Goal: Find contact information: Find contact information

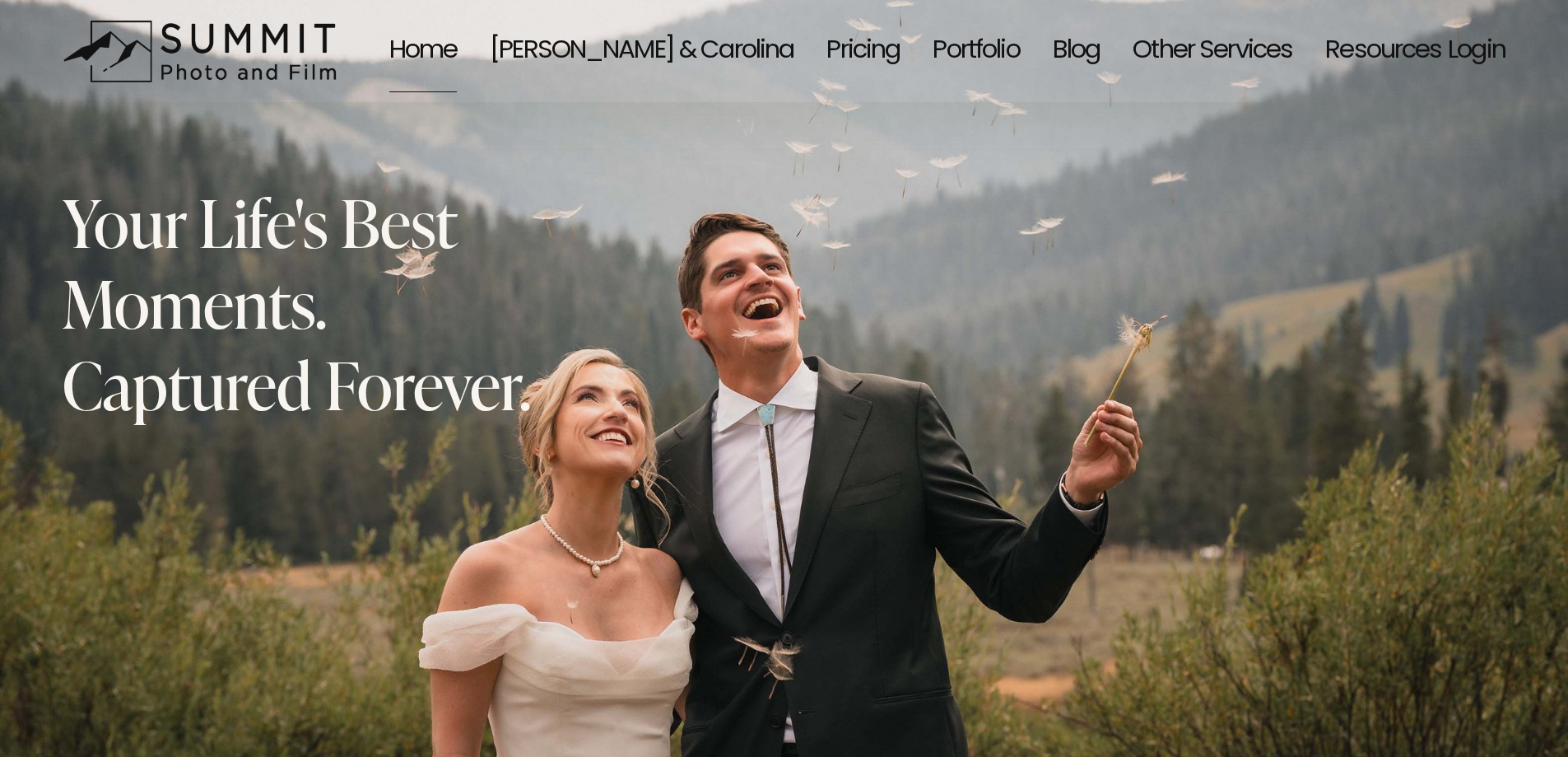
click at [669, 50] on link "[PERSON_NAME] & Carolina" at bounding box center [642, 51] width 304 height 86
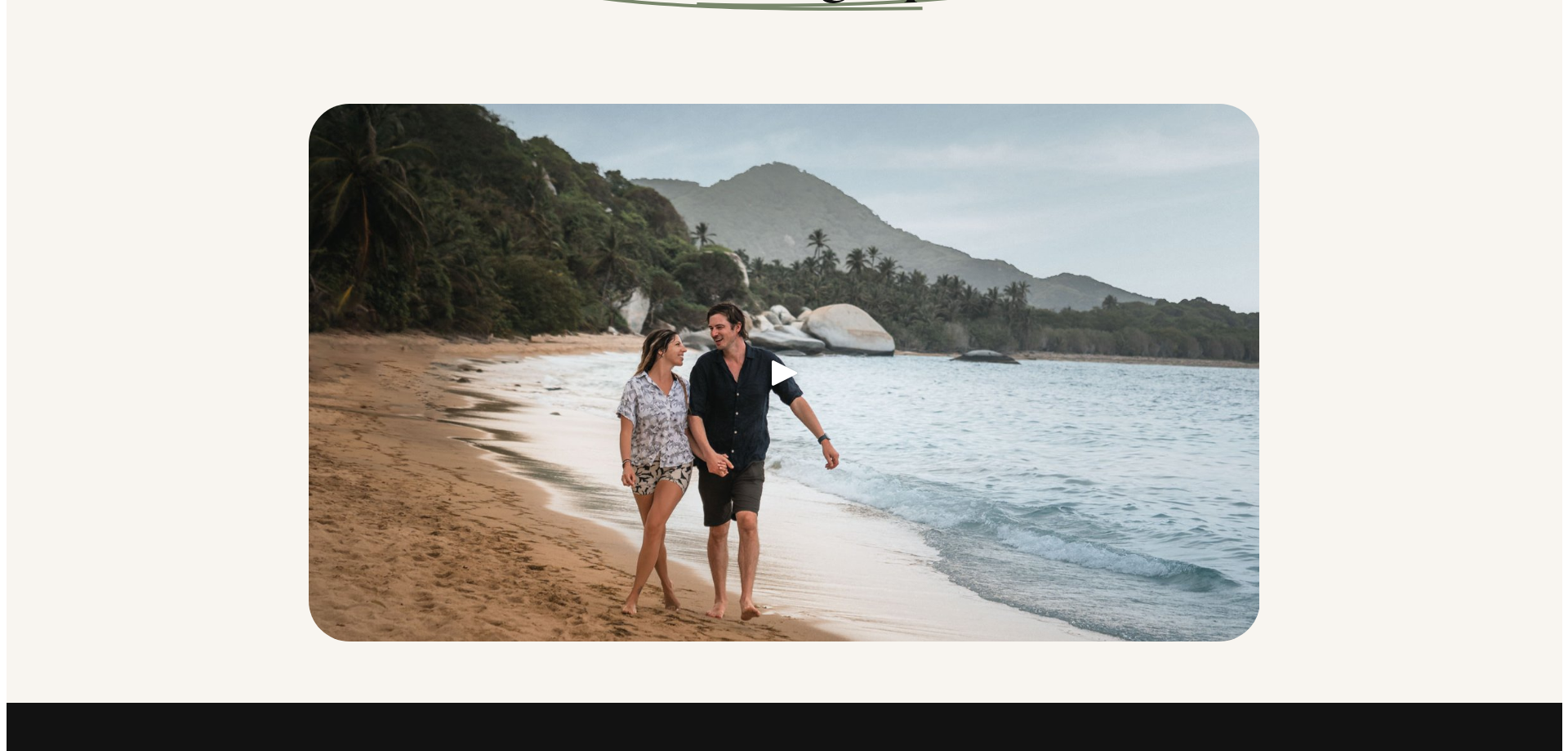
scroll to position [382, 0]
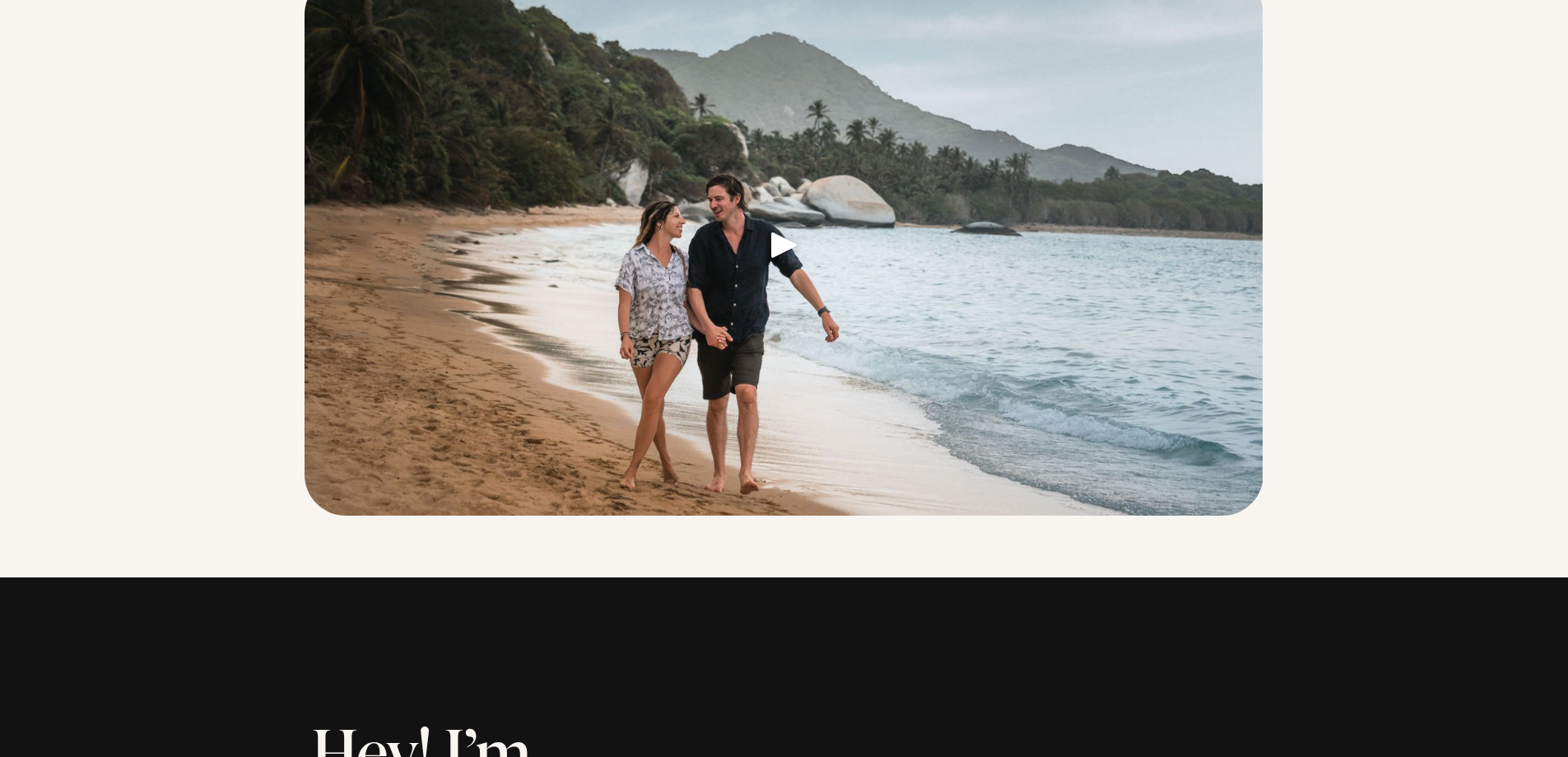
click at [777, 247] on link at bounding box center [783, 249] width 959 height 552
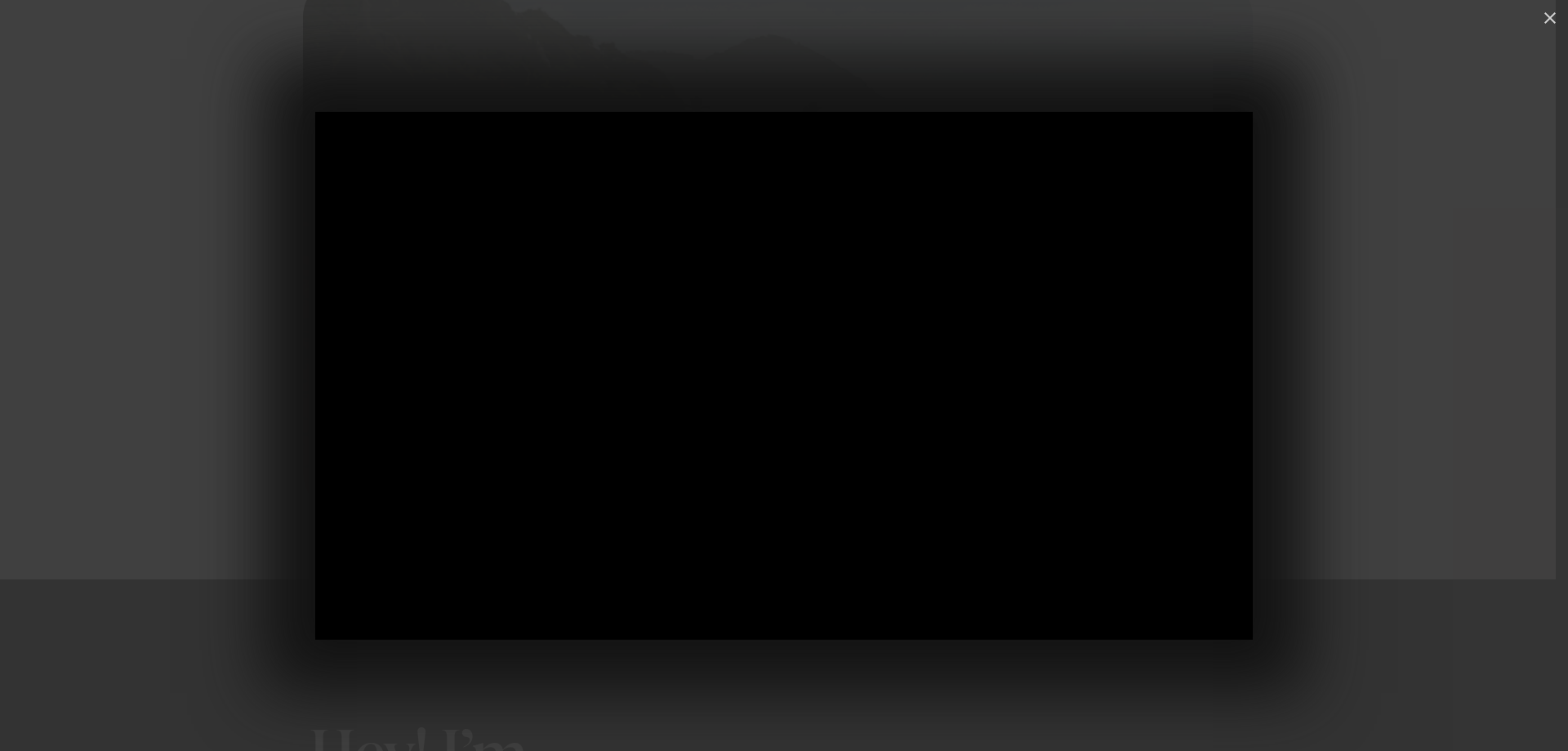
click at [1341, 255] on div at bounding box center [784, 376] width 1568 height 751
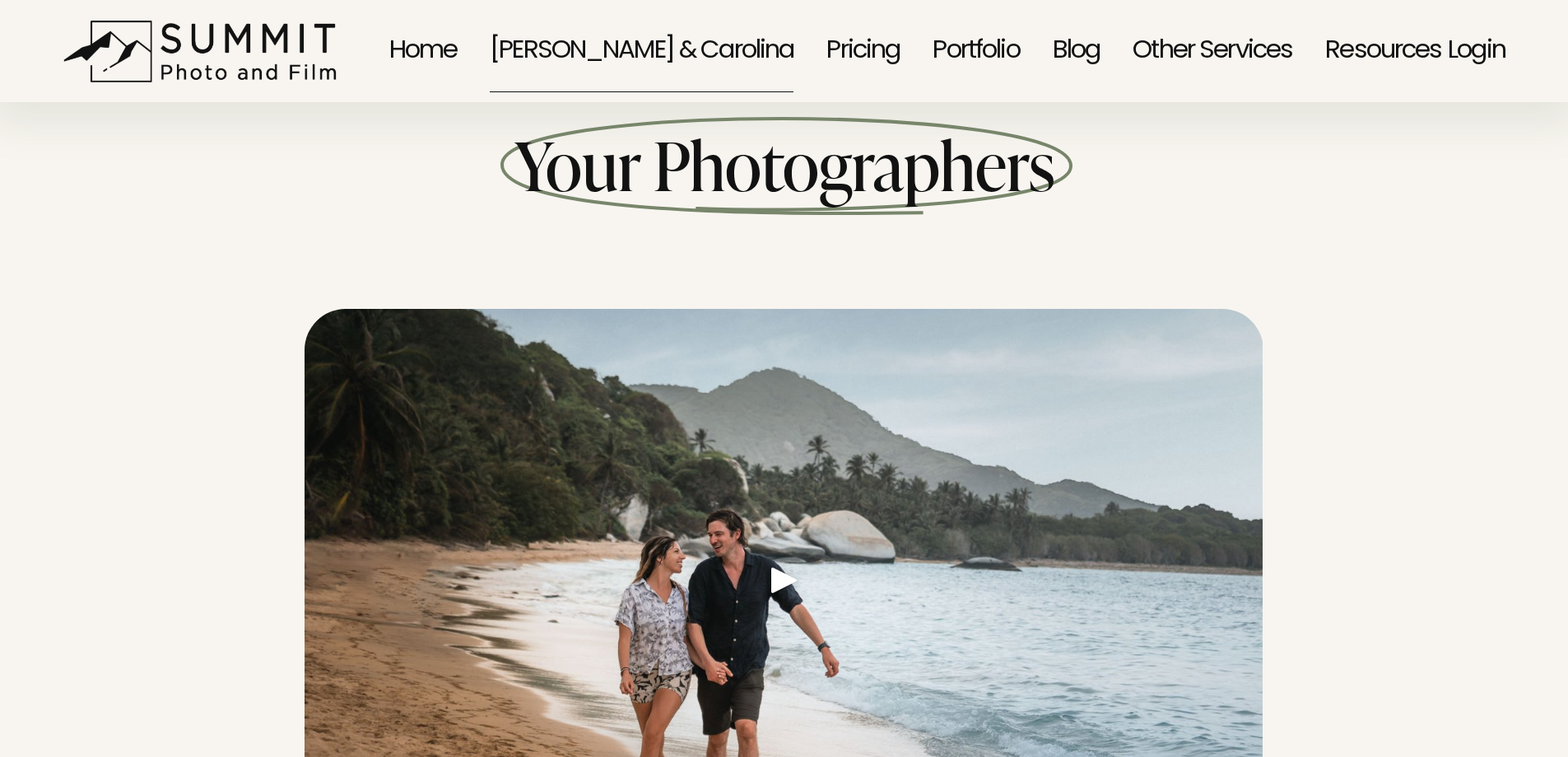
scroll to position [0, 0]
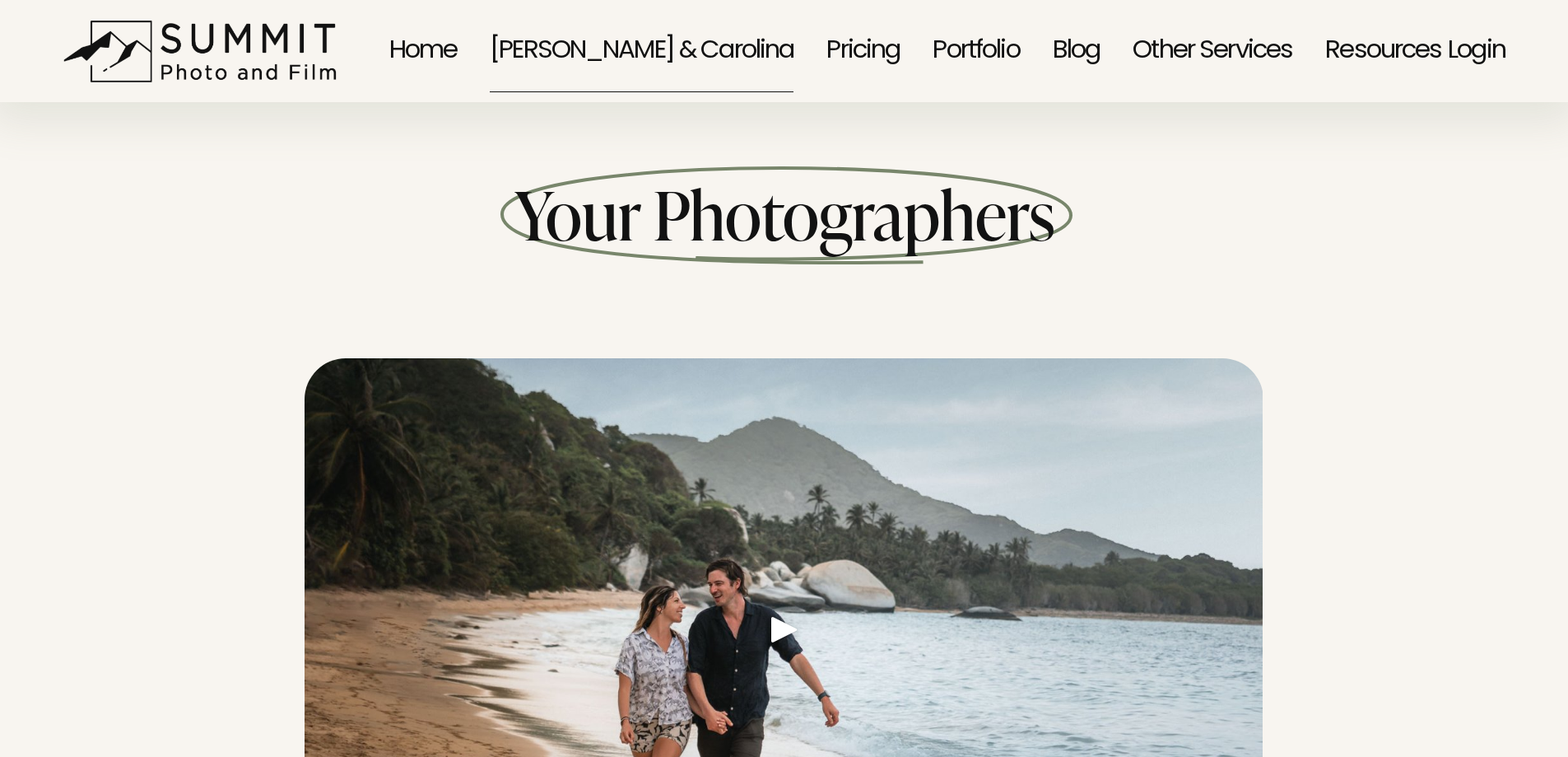
click at [840, 43] on link "Pricing" at bounding box center [863, 51] width 73 height 86
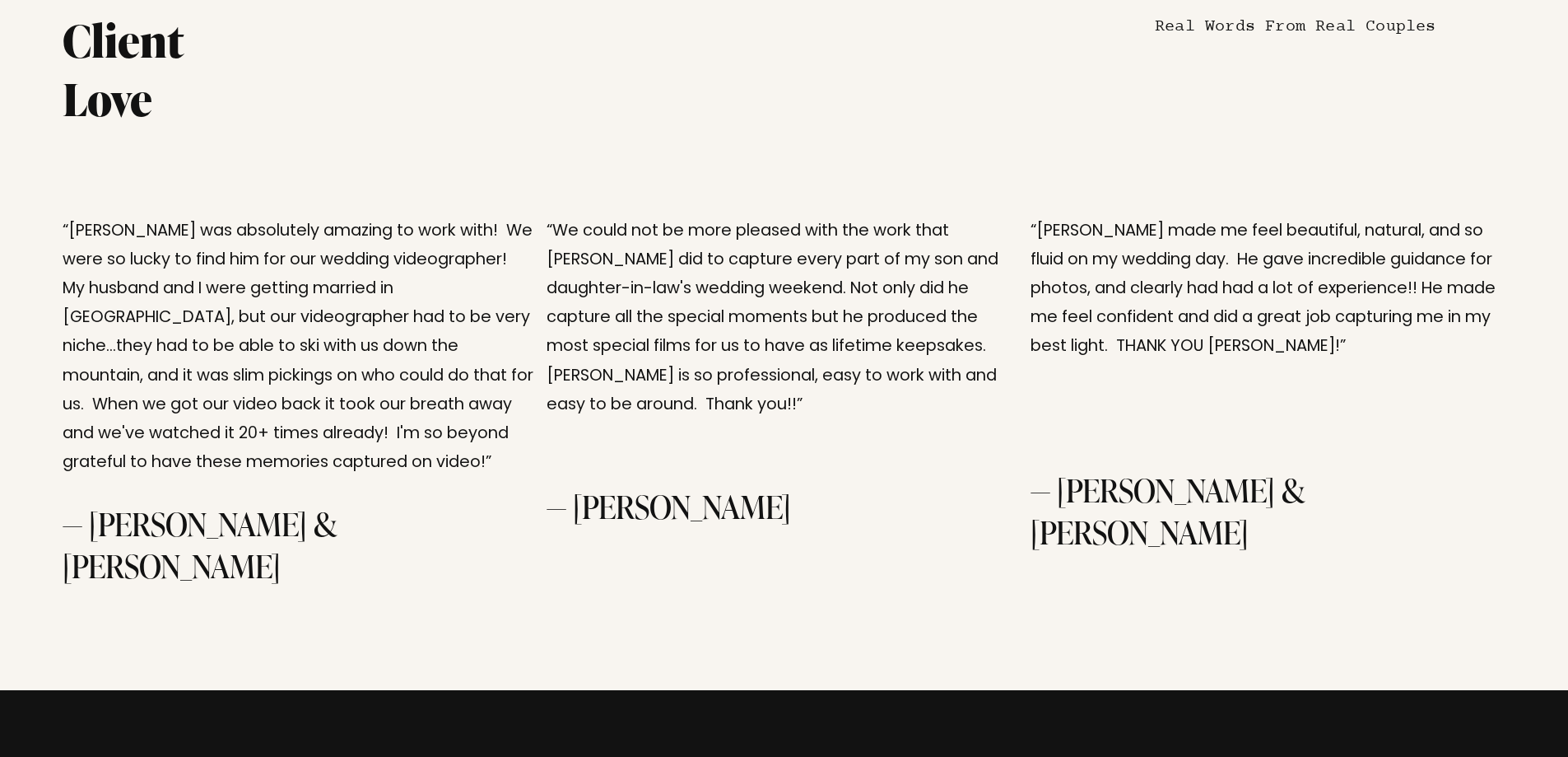
scroll to position [4035, 0]
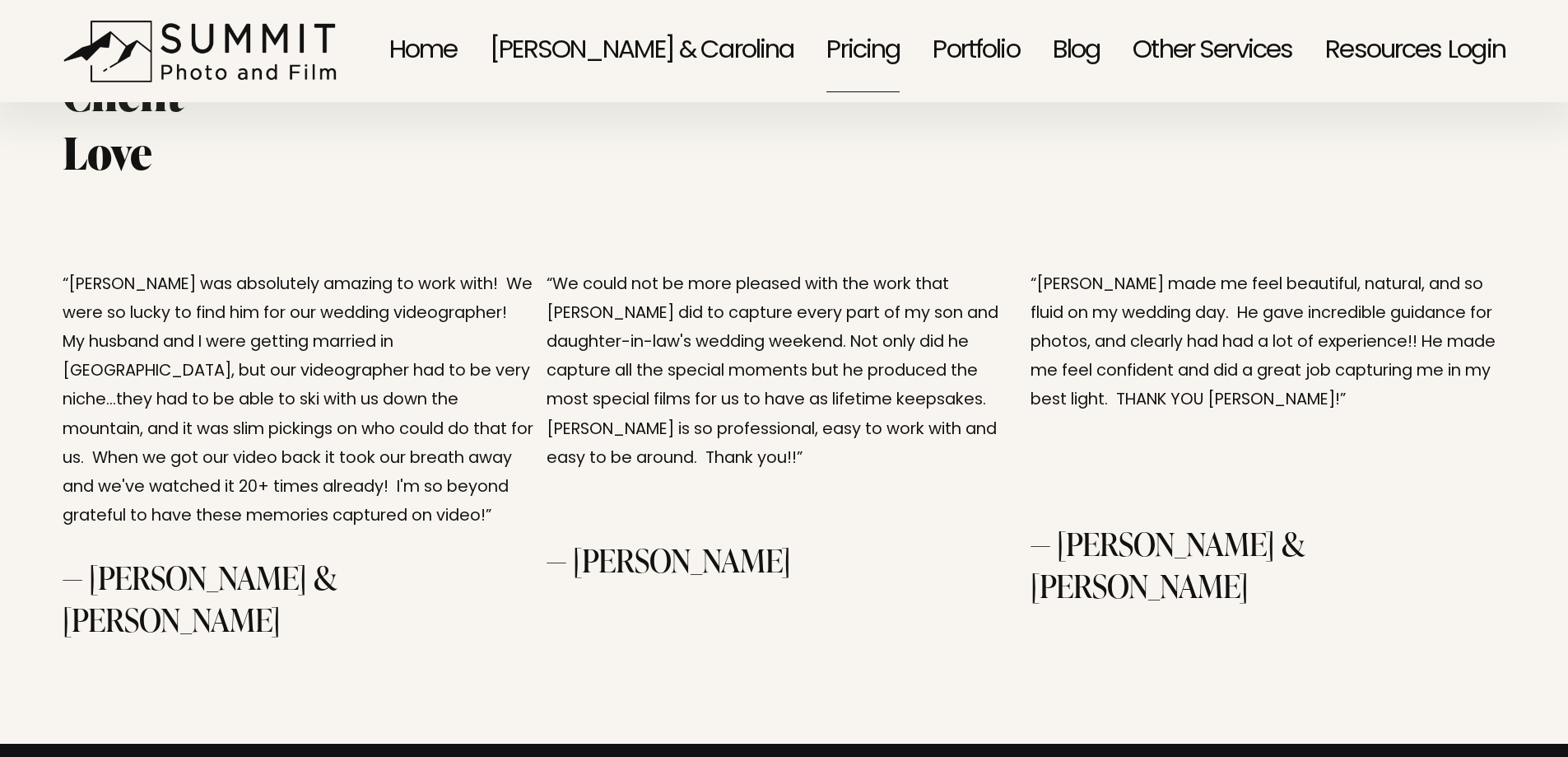
click at [991, 45] on link "Portfolio" at bounding box center [975, 51] width 86 height 86
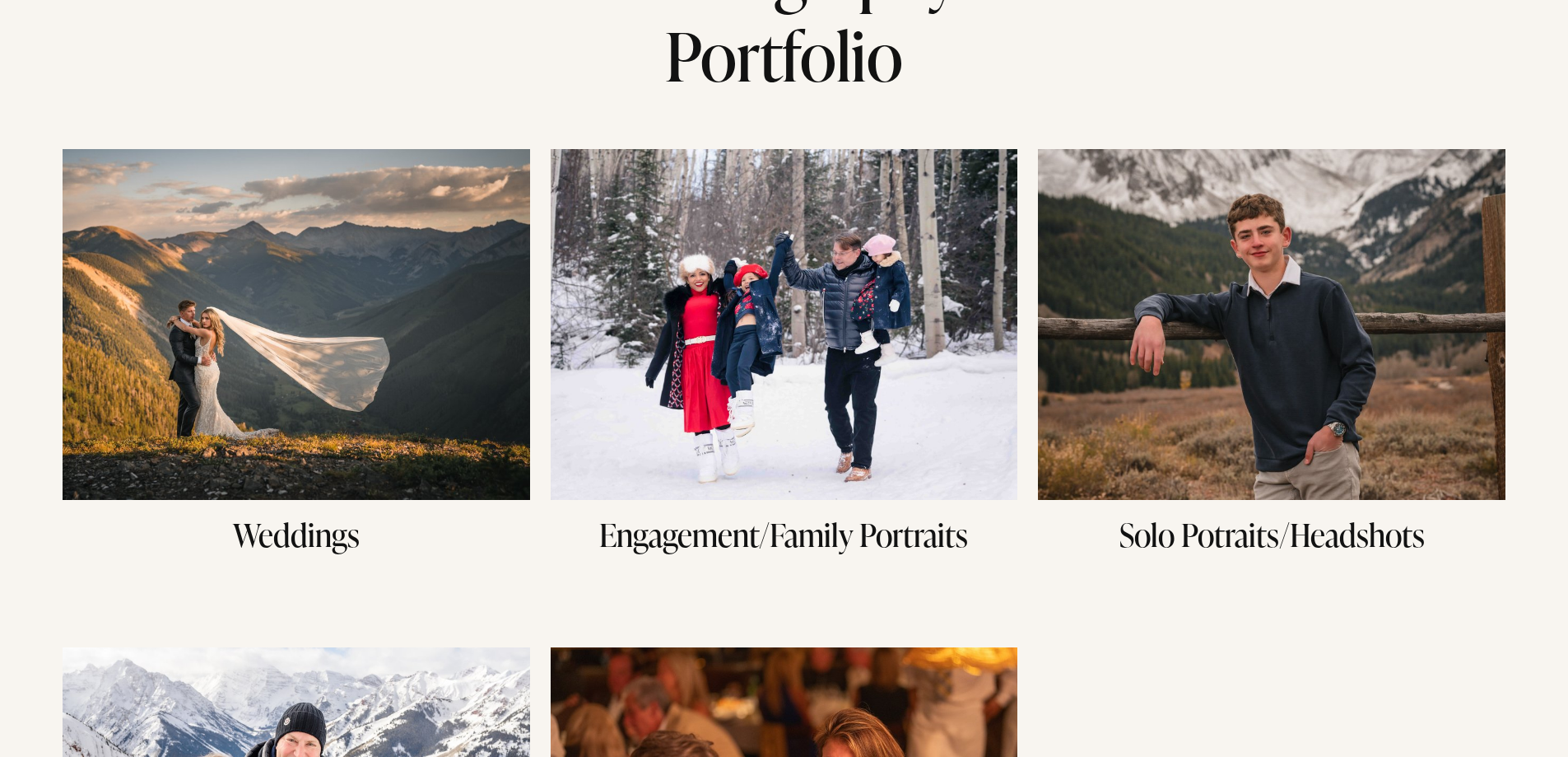
scroll to position [385, 0]
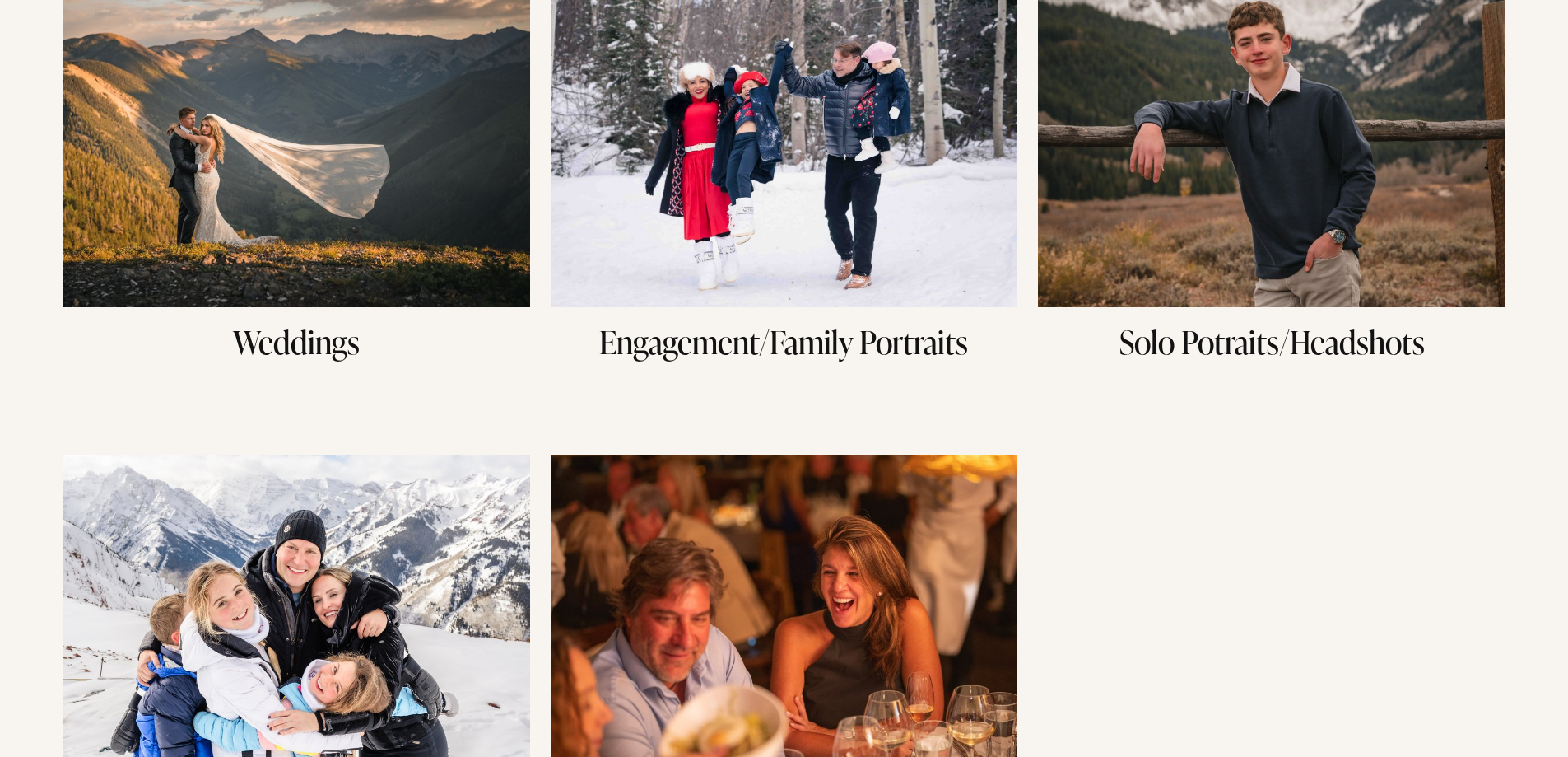
click at [1247, 331] on h3 "Solo Potraits/Headshots" at bounding box center [1271, 342] width 467 height 44
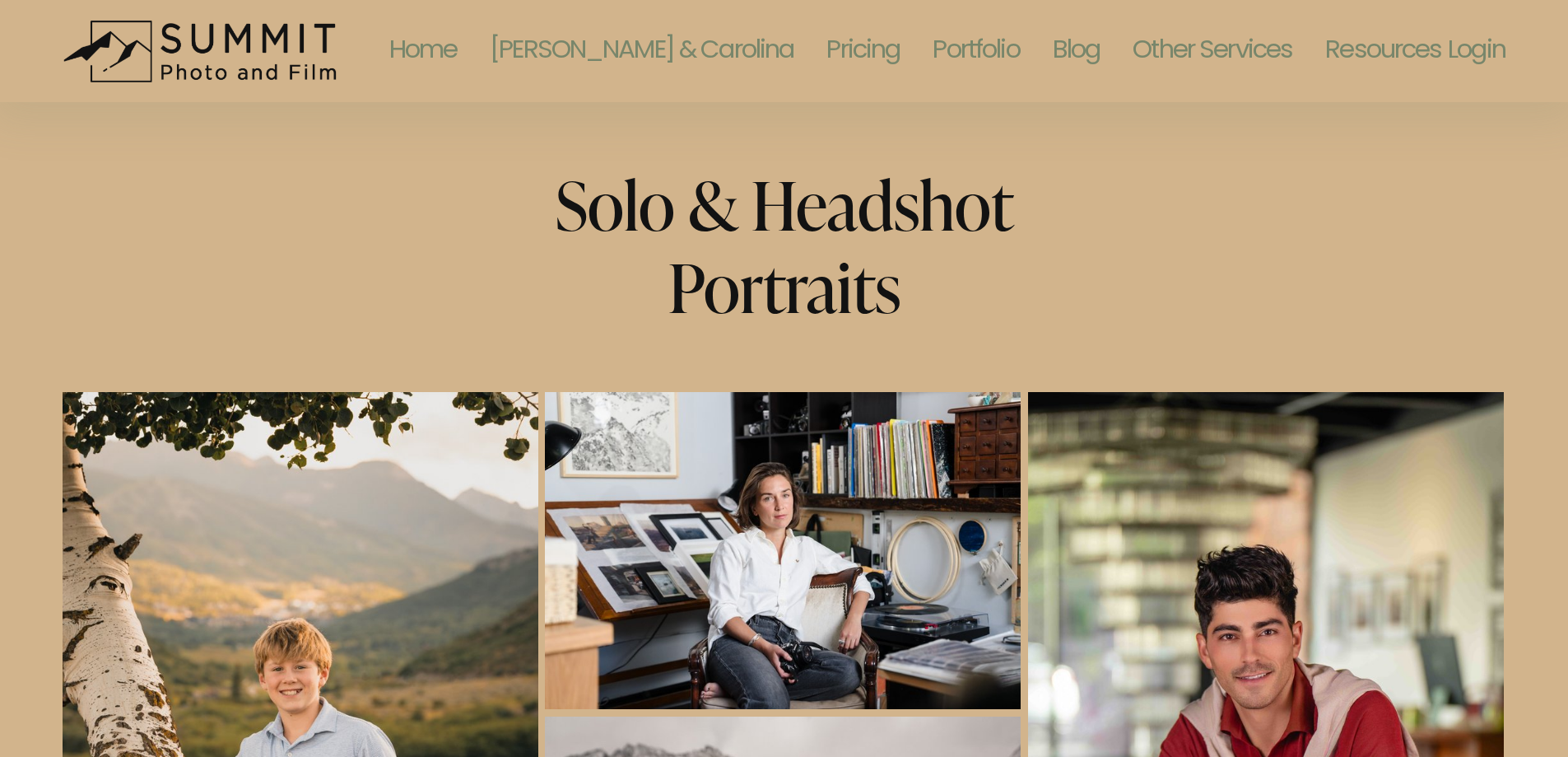
click at [694, 46] on link "[PERSON_NAME] & Carolina" at bounding box center [642, 51] width 304 height 86
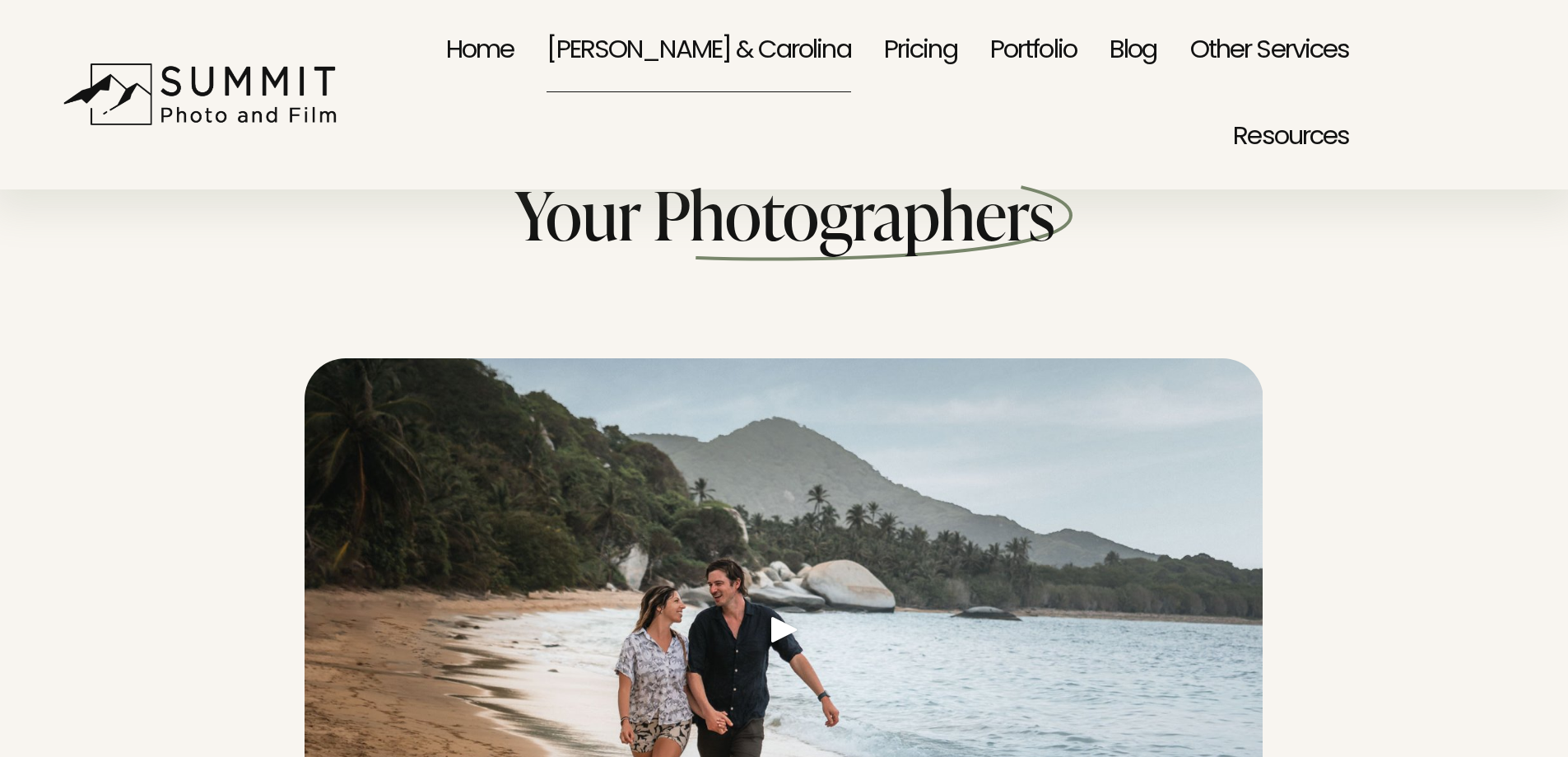
drag, startPoint x: 0, startPoint y: 0, endPoint x: 525, endPoint y: 53, distance: 527.7
click at [532, 52] on nav "Home [PERSON_NAME] & Carolina Pricing Portfolio Blog Other Services Family Port…" at bounding box center [851, 95] width 996 height 174
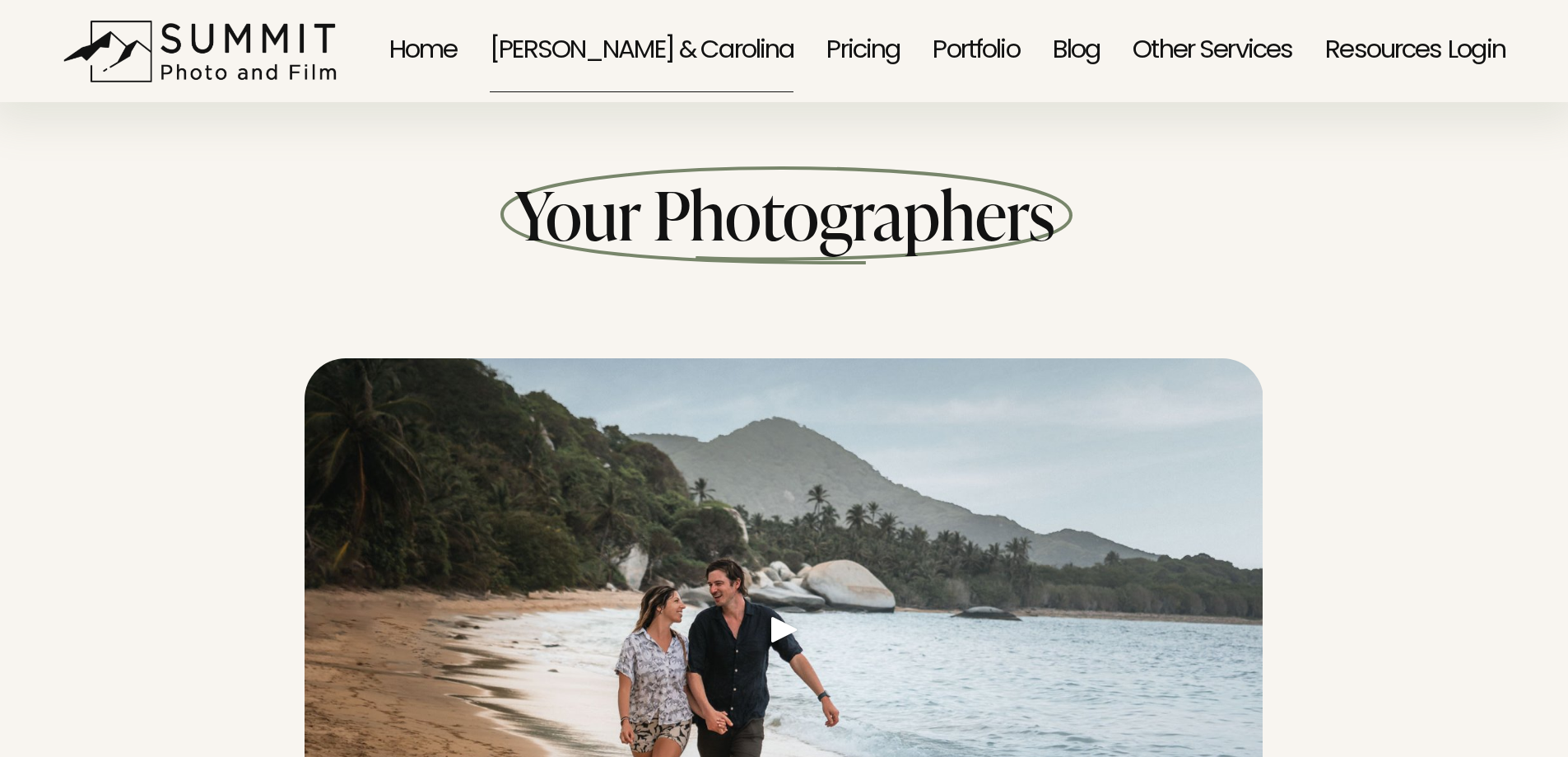
click at [458, 50] on link "Home" at bounding box center [423, 51] width 69 height 86
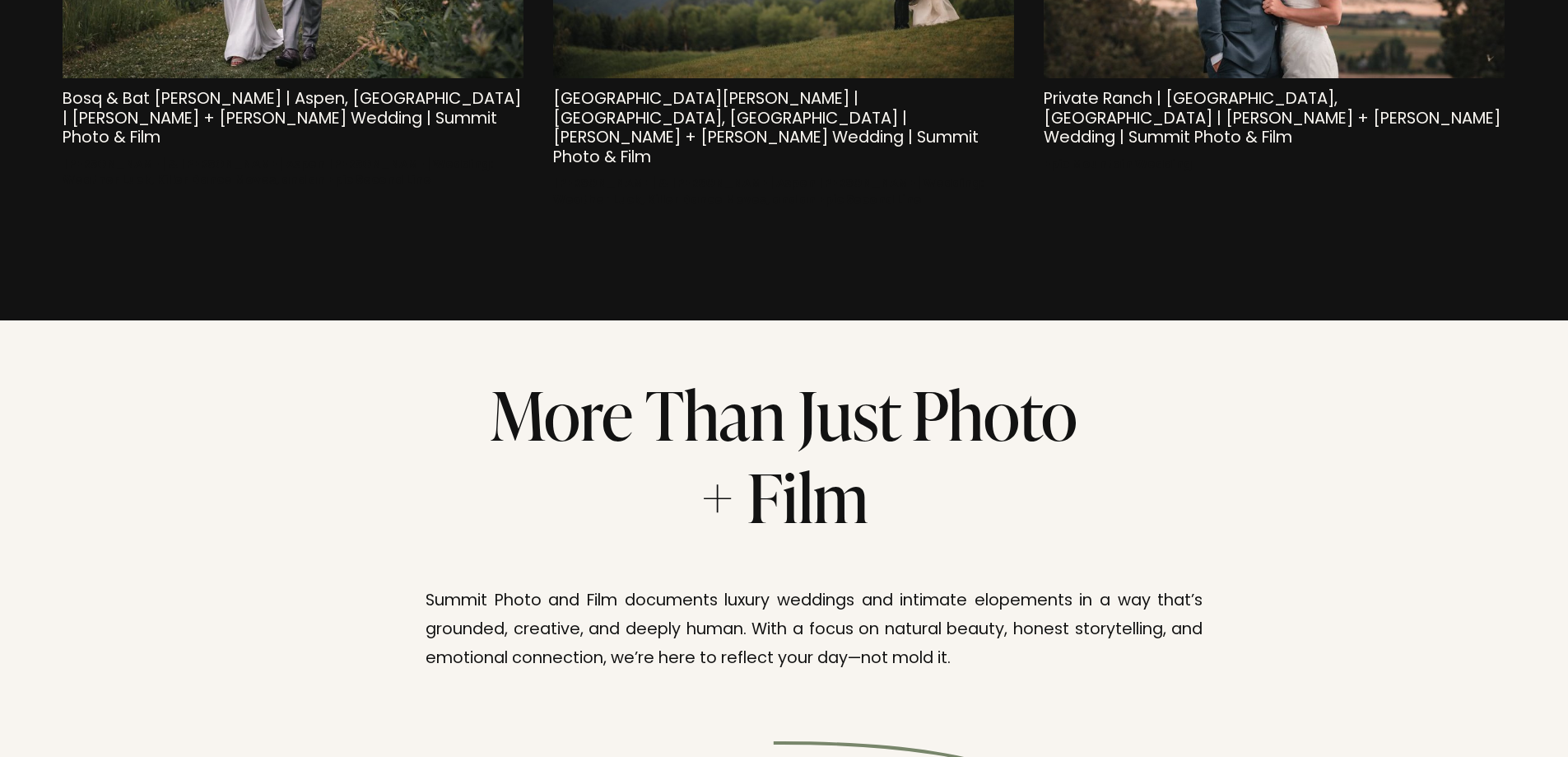
scroll to position [10239, 0]
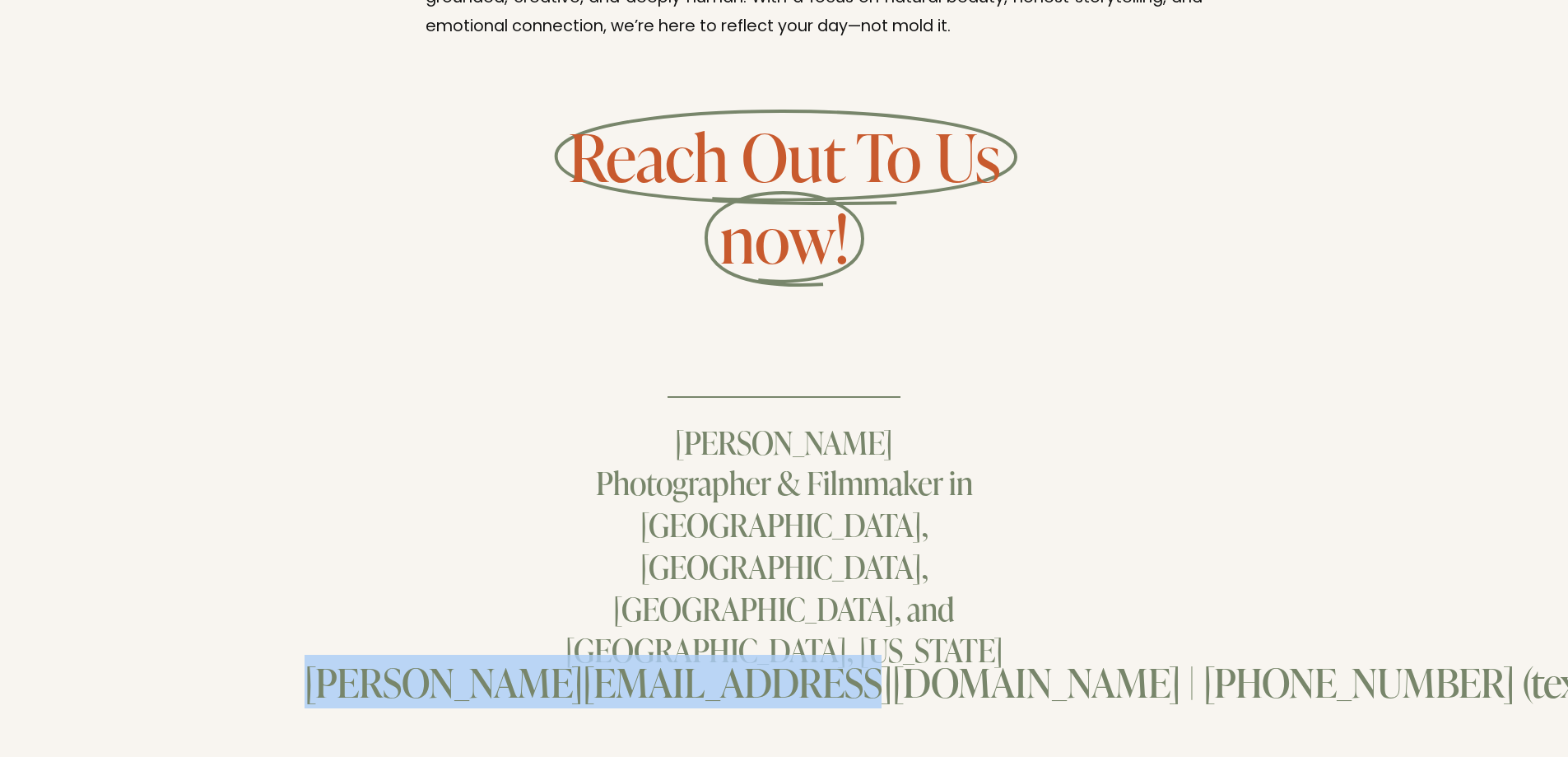
drag, startPoint x: 838, startPoint y: 567, endPoint x: 312, endPoint y: 557, distance: 526.1
click at [312, 662] on h4 "[PERSON_NAME][EMAIL_ADDRESS][DOMAIN_NAME] | [PHONE_NUMBER] (text or call)" at bounding box center [1005, 681] width 1402 height 39
copy h4 "[PERSON_NAME][EMAIL_ADDRESS][DOMAIN_NAME]"
